Goal: Information Seeking & Learning: Learn about a topic

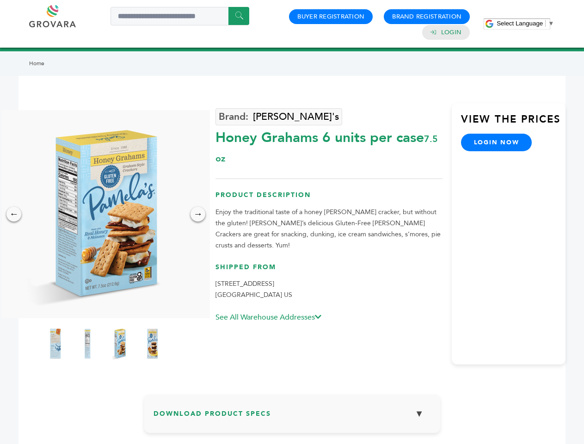
click at [526, 23] on span "Select Language" at bounding box center [520, 23] width 46 height 7
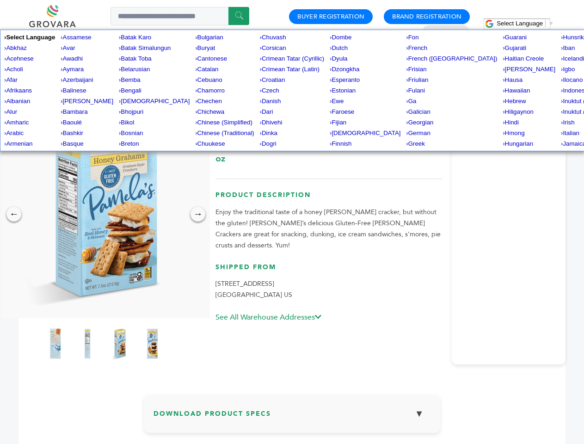
click at [104, 214] on img at bounding box center [104, 214] width 208 height 208
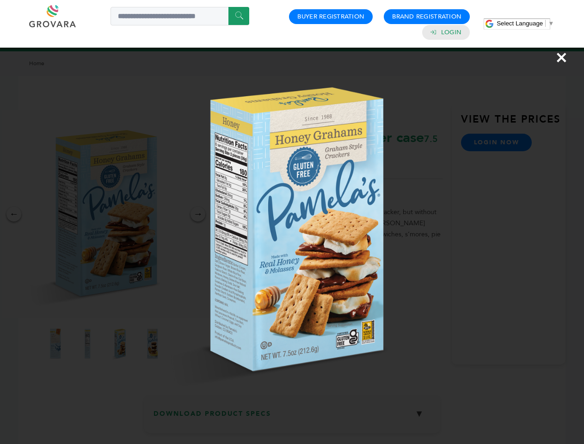
click at [14, 214] on div "×" at bounding box center [292, 222] width 584 height 444
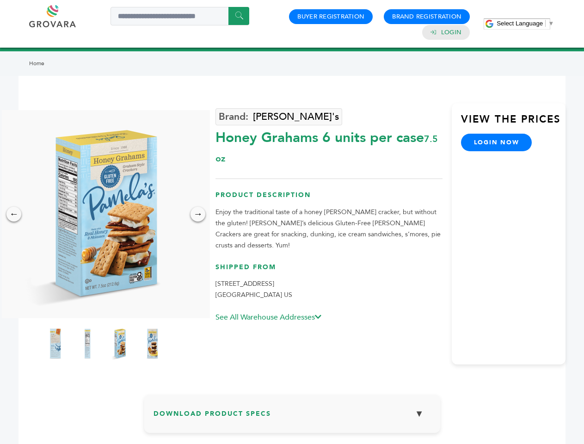
click at [198, 214] on div "→" at bounding box center [198, 214] width 15 height 15
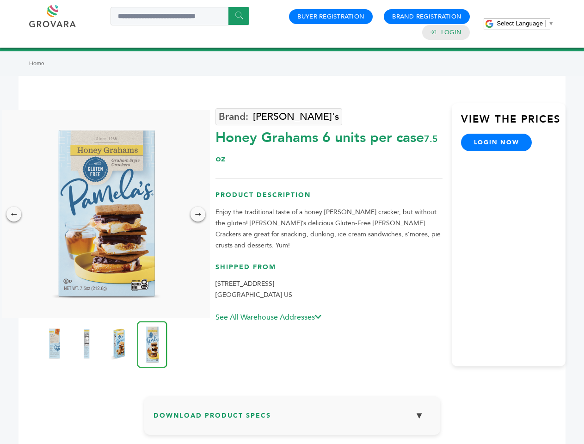
click at [55, 344] on img at bounding box center [54, 343] width 23 height 37
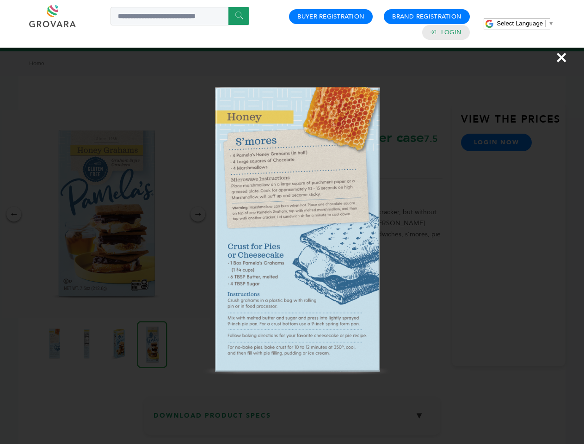
click at [87, 344] on div "×" at bounding box center [292, 222] width 584 height 444
click at [120, 344] on img at bounding box center [118, 343] width 23 height 37
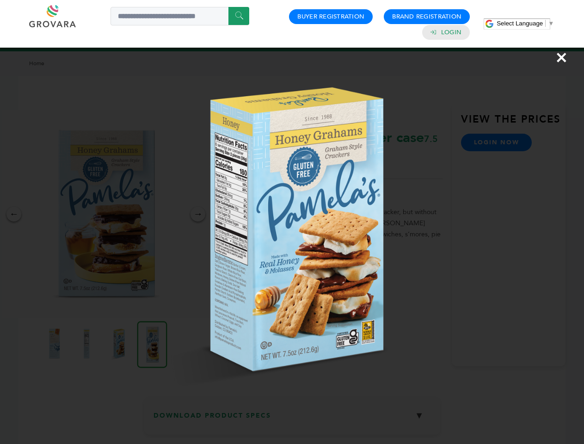
click at [0, 0] on img at bounding box center [0, 0] width 0 height 0
click at [292, 417] on div "×" at bounding box center [292, 222] width 584 height 444
